Goal: Navigation & Orientation: Find specific page/section

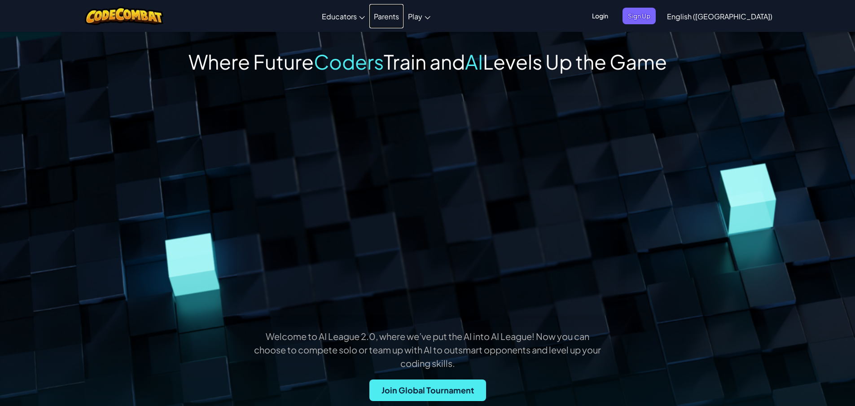
click at [404, 22] on link "Parents" at bounding box center [386, 16] width 34 height 24
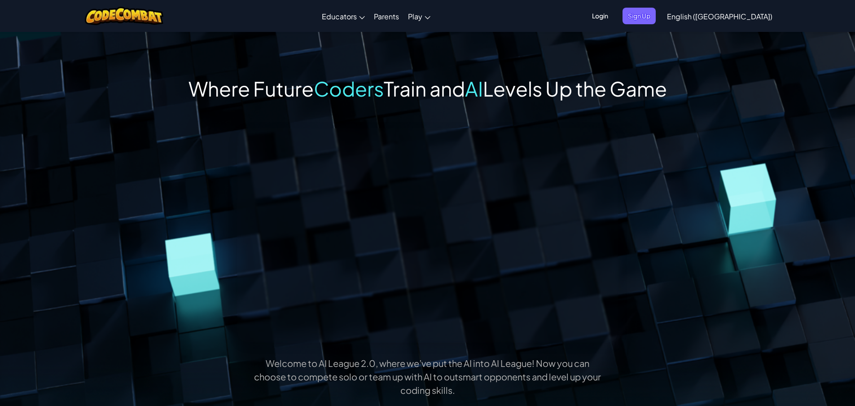
click at [614, 18] on span "Login" at bounding box center [600, 16] width 27 height 17
